Goal: Transaction & Acquisition: Purchase product/service

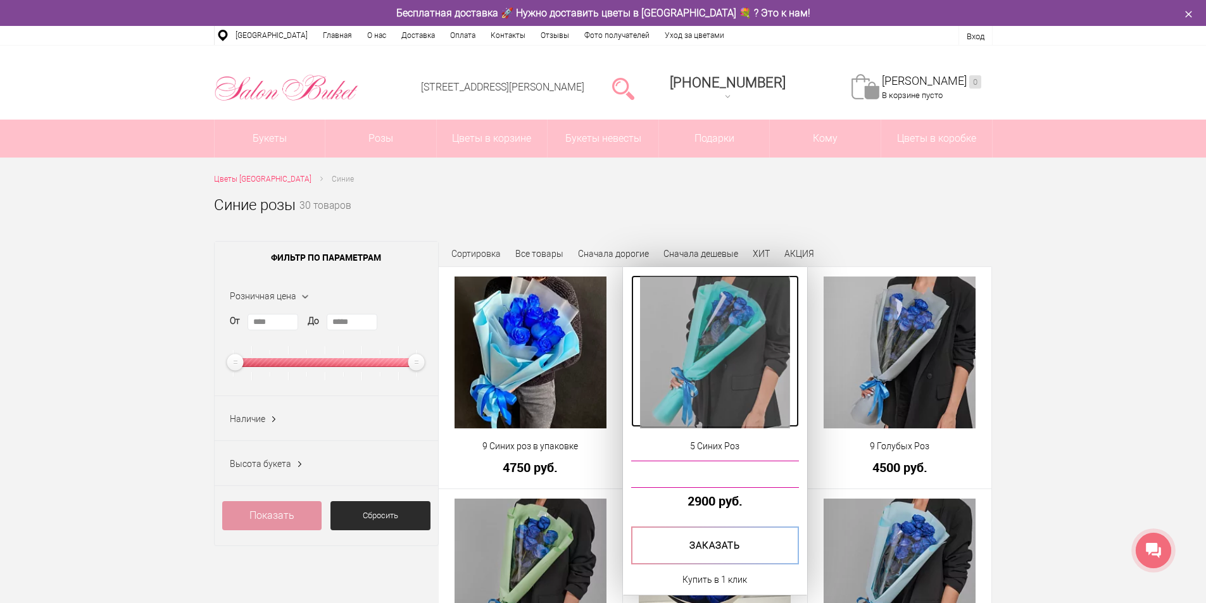
click at [706, 356] on img at bounding box center [715, 353] width 150 height 152
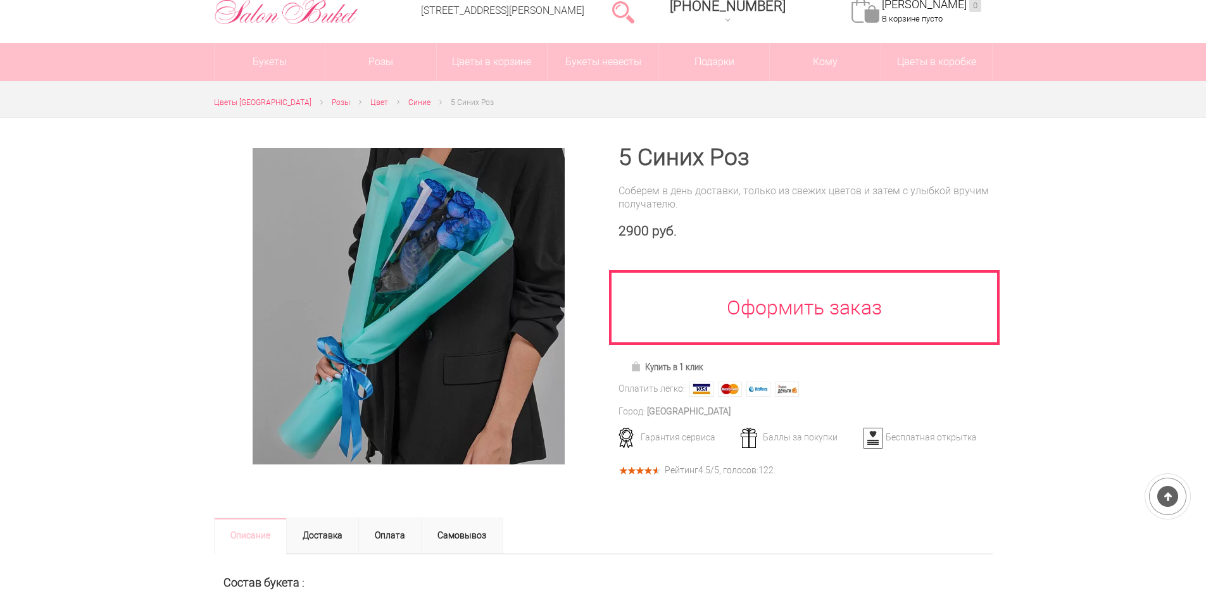
scroll to position [190, 0]
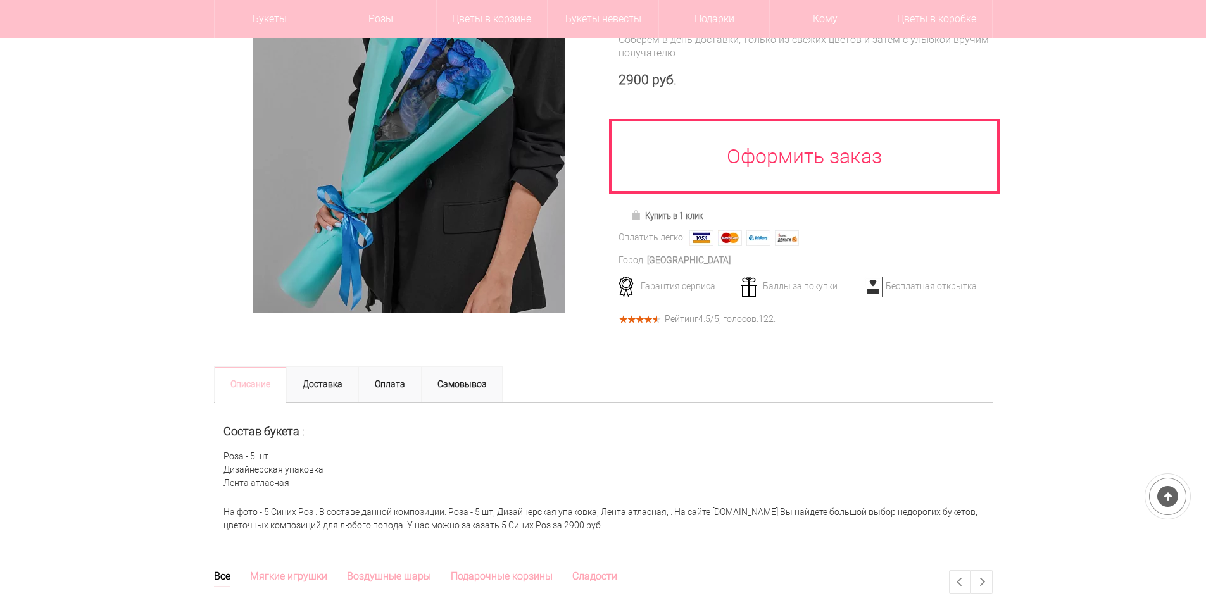
click at [678, 318] on div "Рейтинг 4.5 /5, голосов: 122 ." at bounding box center [719, 319] width 111 height 7
click at [738, 323] on div "Рейтинг 4.5 /5, голосов: 122 ." at bounding box center [719, 319] width 111 height 7
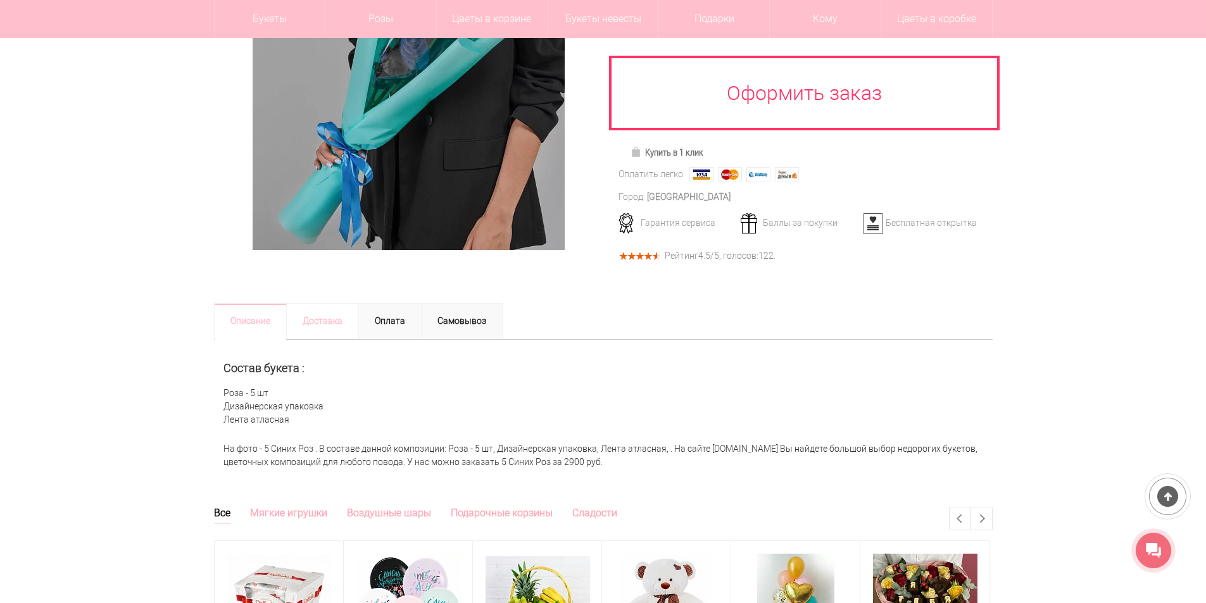
scroll to position [0, 0]
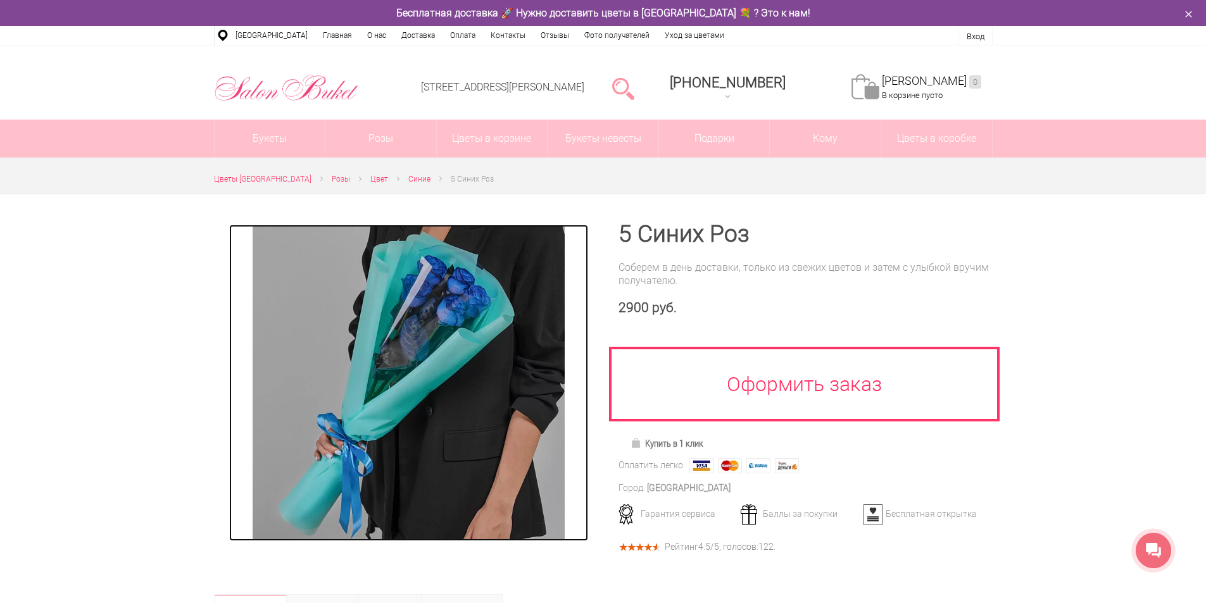
click at [578, 392] on link at bounding box center [408, 383] width 359 height 316
